Goal: Check status

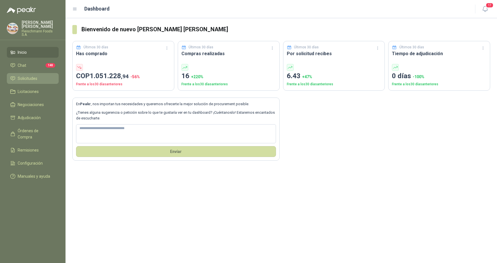
click at [28, 77] on span "Solicitudes" at bounding box center [28, 78] width 20 height 6
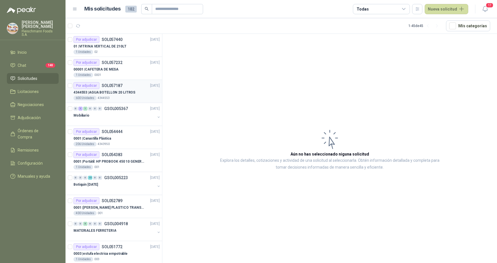
click at [98, 88] on div "Por adjudicar" at bounding box center [86, 85] width 26 height 7
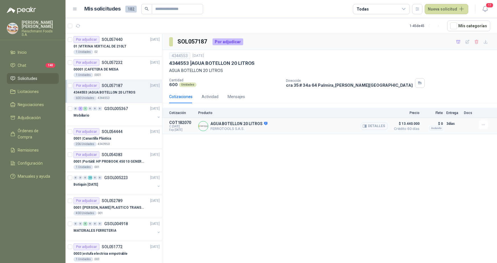
click at [216, 130] on p "FERROTOOLS S.A.S." at bounding box center [238, 129] width 57 height 4
click at [416, 126] on span "$ 13.440.000" at bounding box center [405, 123] width 28 height 7
click at [371, 127] on button "Detalles" at bounding box center [374, 126] width 27 height 8
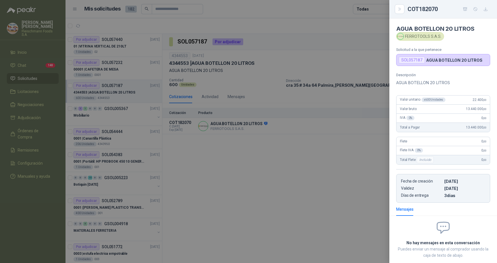
click at [422, 62] on div "SOL057187" at bounding box center [411, 60] width 26 height 7
click at [417, 37] on div "FERROTOOLS S.A.S." at bounding box center [420, 36] width 48 height 9
click at [424, 119] on div "IVA 0 % 0 ,00" at bounding box center [442, 118] width 93 height 9
click at [437, 197] on p "Días de entrega" at bounding box center [421, 195] width 41 height 5
click at [401, 10] on icon "Close" at bounding box center [399, 9] width 5 height 5
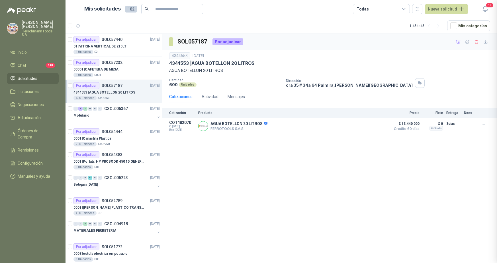
scroll to position [34, 0]
click at [185, 126] on span "C: [DATE]" at bounding box center [182, 126] width 26 height 3
click at [188, 132] on span "Exp: [DATE]" at bounding box center [182, 129] width 26 height 3
click at [404, 128] on span "Crédito 60 días" at bounding box center [405, 128] width 28 height 3
click at [447, 122] on p "3 [PERSON_NAME]" at bounding box center [453, 123] width 14 height 7
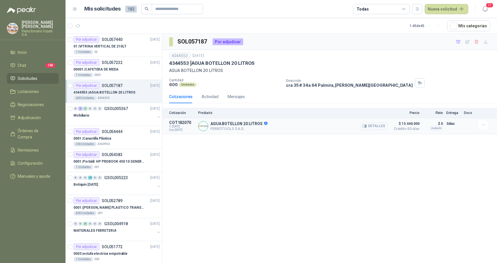
click at [389, 125] on article "COT182070 C: [DATE] Exp: [DATE] AGUA BOTELLON 20 LITROS FERROTOOLS S.A.S. Detal…" at bounding box center [329, 126] width 334 height 16
click at [181, 121] on p "COT182070" at bounding box center [182, 122] width 26 height 5
click at [376, 124] on button "Detalles" at bounding box center [374, 126] width 27 height 8
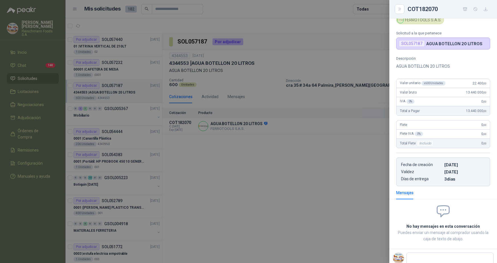
scroll to position [0, 0]
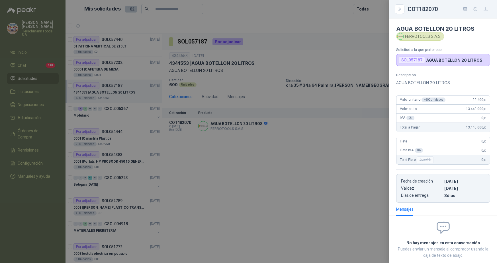
click at [412, 61] on div "SOL057187" at bounding box center [411, 60] width 26 height 7
click at [429, 64] on div "SOL057187 AGUA BOTELLON 20 LITROS" at bounding box center [443, 60] width 94 height 12
click at [416, 99] on span "Valor unitario x 600 Unidades" at bounding box center [423, 100] width 46 height 5
click at [423, 40] on div "FERROTOOLS S.A.S." at bounding box center [420, 36] width 48 height 9
click at [421, 37] on div "FERROTOOLS S.A.S." at bounding box center [420, 36] width 48 height 9
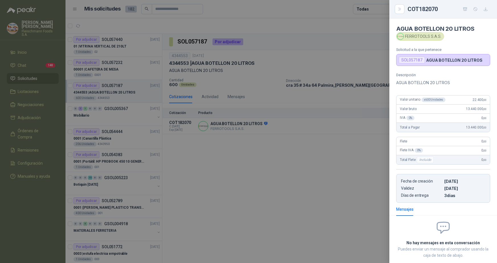
click at [418, 26] on h4 "AGUA BOTELLON 20 LITROS" at bounding box center [443, 28] width 94 height 7
click at [264, 180] on div at bounding box center [248, 131] width 497 height 263
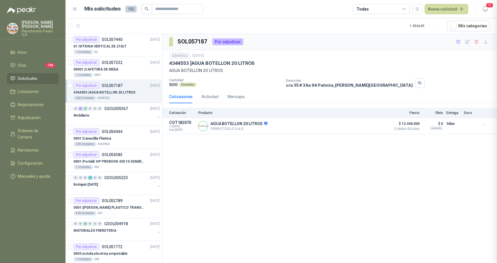
scroll to position [34, 0]
click at [382, 126] on button "Detalles" at bounding box center [374, 126] width 27 height 8
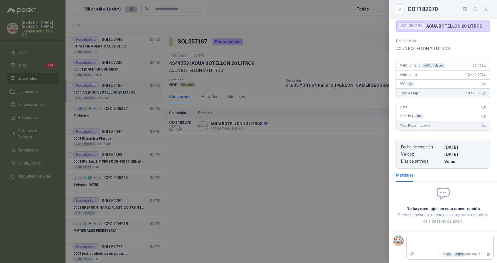
click at [376, 127] on div at bounding box center [248, 131] width 497 height 263
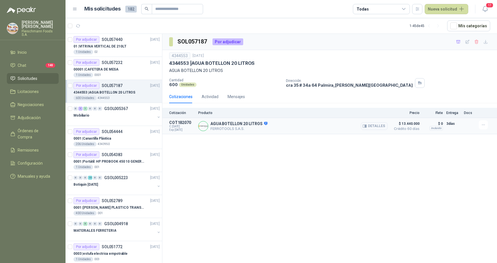
click at [412, 124] on span "$ 13.440.000" at bounding box center [405, 123] width 28 height 7
click at [225, 126] on p "AGUA BOTELLON 20 LITROS" at bounding box center [238, 124] width 57 height 5
drag, startPoint x: 225, startPoint y: 126, endPoint x: 205, endPoint y: 124, distance: 20.0
click at [205, 124] on img at bounding box center [202, 126] width 9 height 9
click at [176, 126] on span "C: [DATE]" at bounding box center [182, 126] width 26 height 3
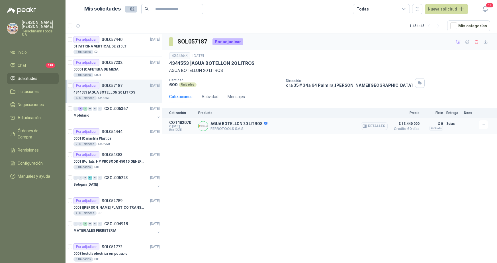
click at [199, 127] on img at bounding box center [202, 126] width 9 height 9
click at [182, 126] on span "C: [DATE]" at bounding box center [182, 126] width 26 height 3
click at [188, 123] on p "COT182070" at bounding box center [182, 122] width 26 height 5
click at [231, 122] on p "AGUA BOTELLON 20 LITROS" at bounding box center [238, 124] width 57 height 5
click at [377, 126] on button "Detalles" at bounding box center [374, 126] width 27 height 8
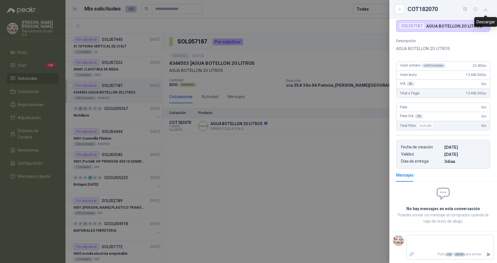
click at [483, 12] on button "button" at bounding box center [485, 9] width 9 height 9
click at [398, 7] on icon "Close" at bounding box center [399, 9] width 5 height 5
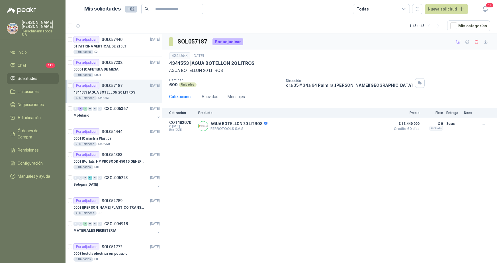
click at [263, 191] on div "SOL057187 Por adjudicar 4344553 [DATE] 4344553 | AGUA BOTELLON 20 LITROS AGUA B…" at bounding box center [329, 149] width 334 height 231
